Goal: Navigation & Orientation: Find specific page/section

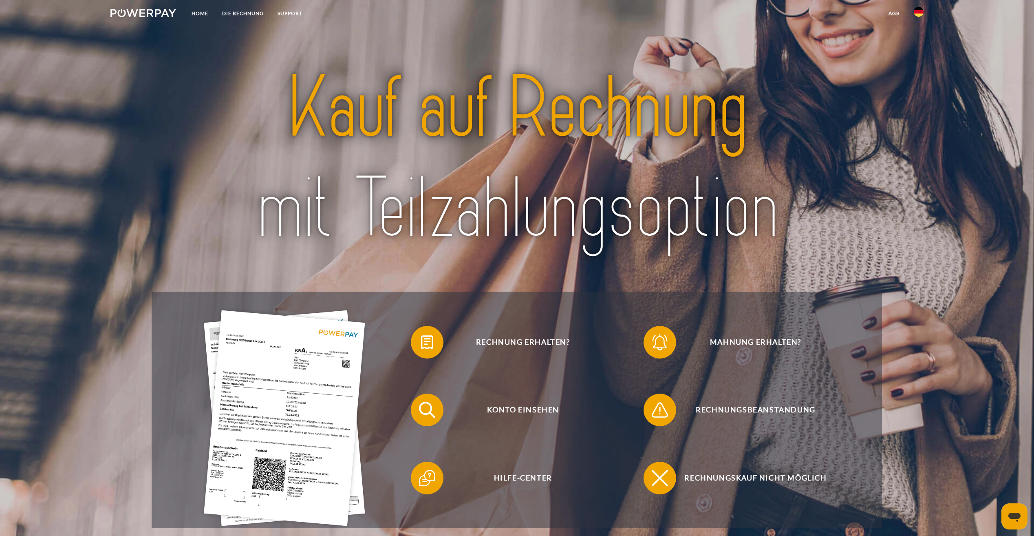
drag, startPoint x: 526, startPoint y: 342, endPoint x: 501, endPoint y: 300, distance: 48.2
click at [501, 300] on div "Rechnung erhalten? Mahnung erhalten? Konto einsehen" at bounding box center [517, 409] width 731 height 236
click at [285, 9] on link "SUPPORT" at bounding box center [290, 13] width 39 height 15
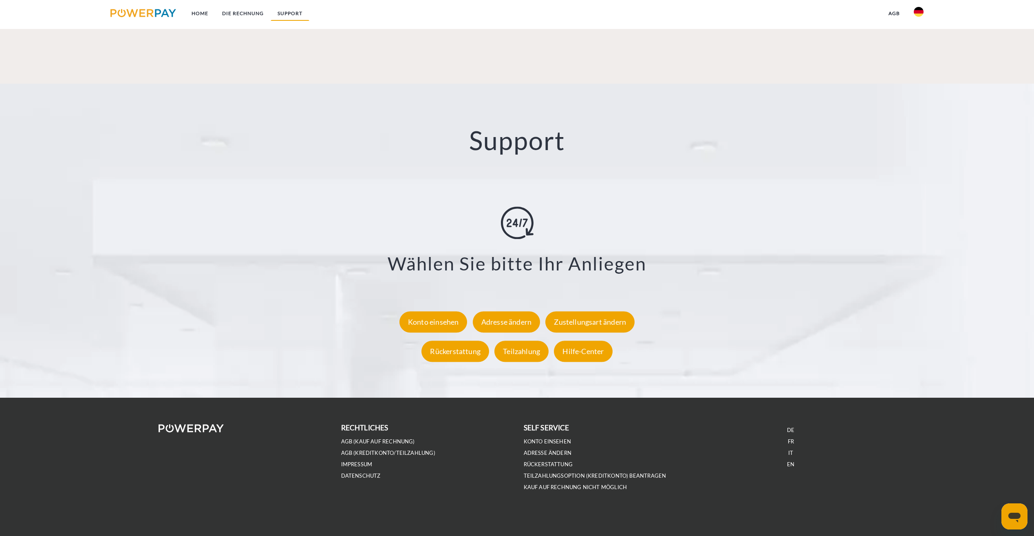
scroll to position [1412, 0]
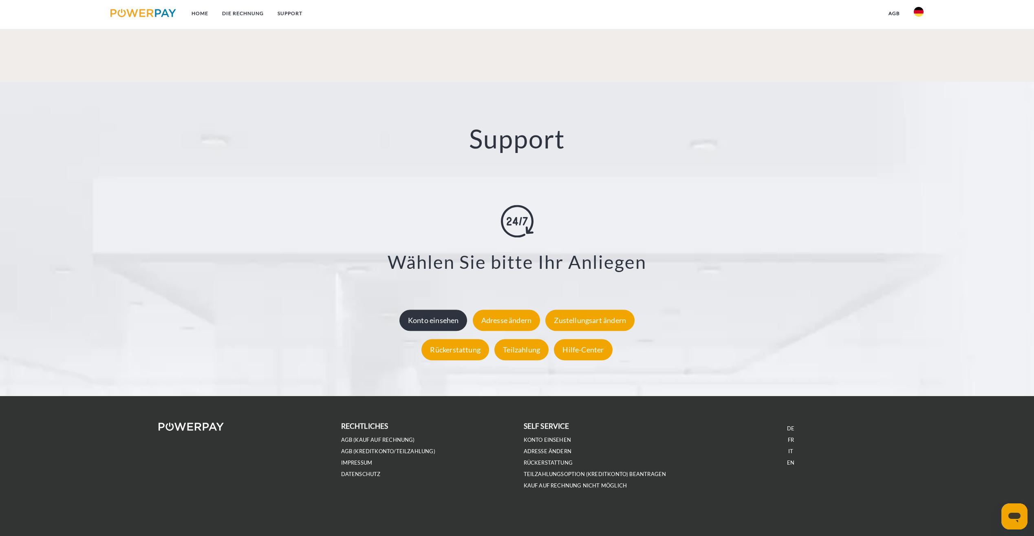
click at [435, 313] on div "Konto einsehen" at bounding box center [434, 319] width 68 height 21
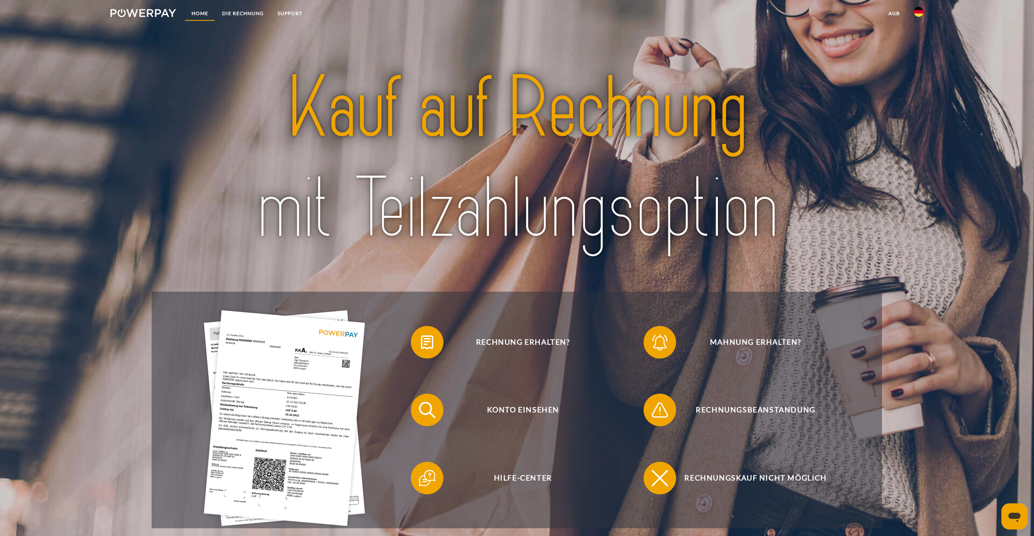
click at [194, 13] on link "Home" at bounding box center [200, 13] width 31 height 15
click at [254, 13] on link "DIE RECHNUNG" at bounding box center [242, 13] width 55 height 15
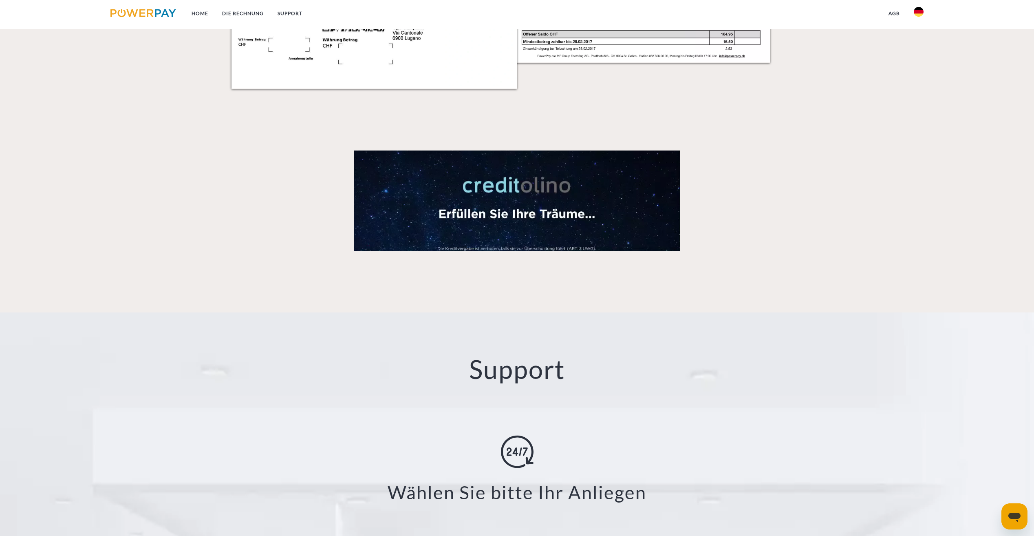
scroll to position [1248, 0]
